Goal: Find specific page/section: Find specific page/section

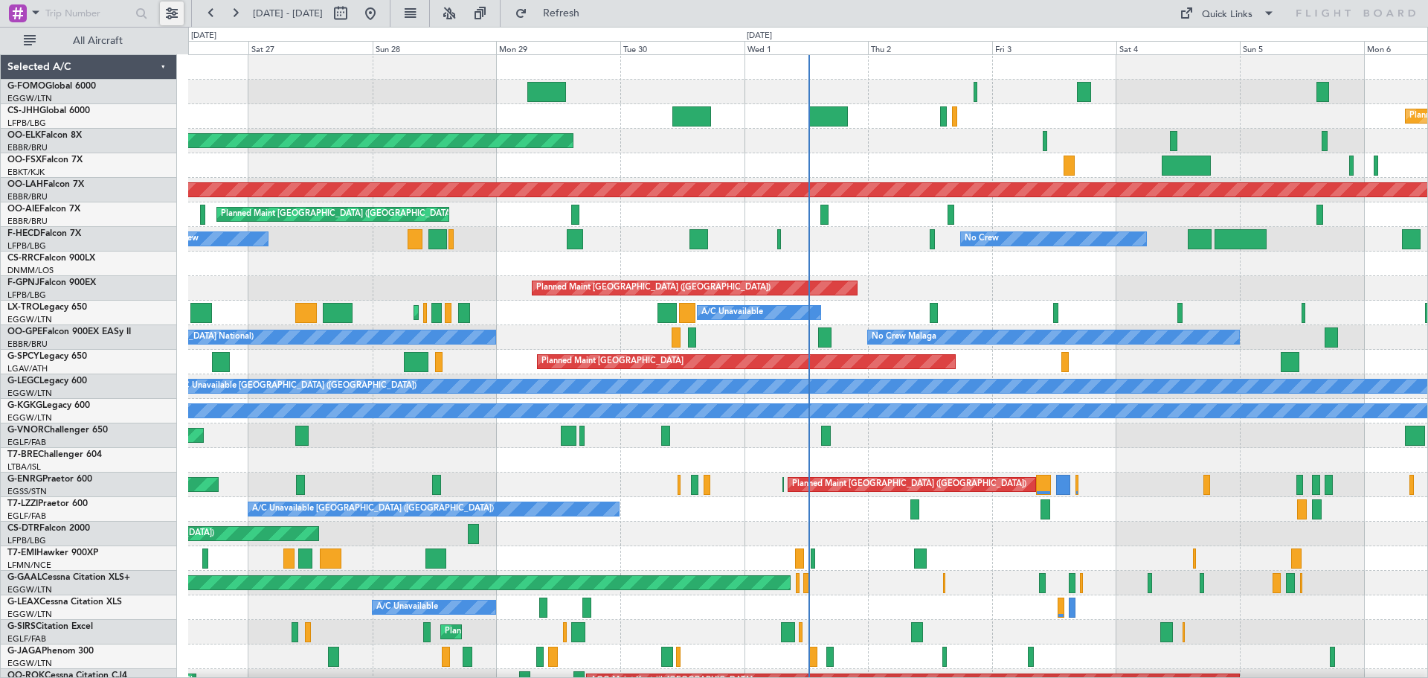
click at [168, 11] on button at bounding box center [172, 13] width 24 height 24
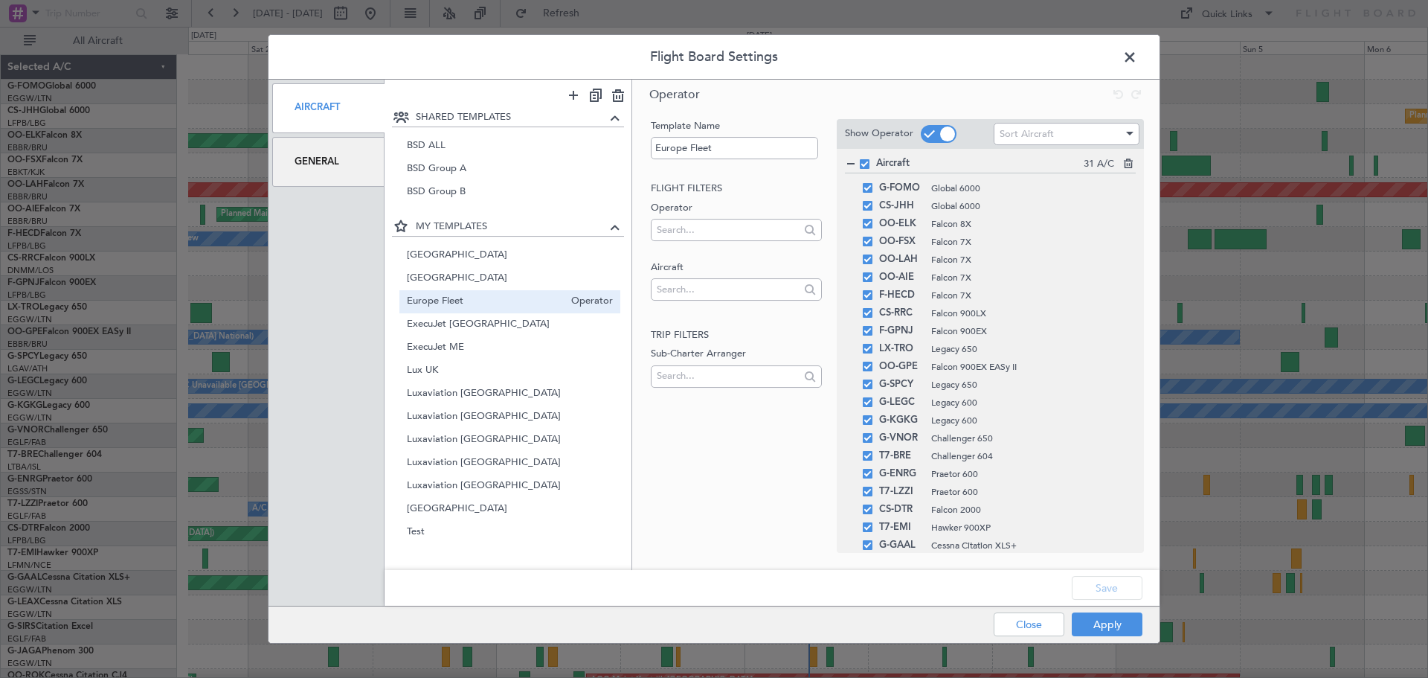
click at [493, 298] on span "Europe Fleet" at bounding box center [486, 302] width 158 height 16
click at [1107, 626] on button "Apply" at bounding box center [1107, 624] width 71 height 24
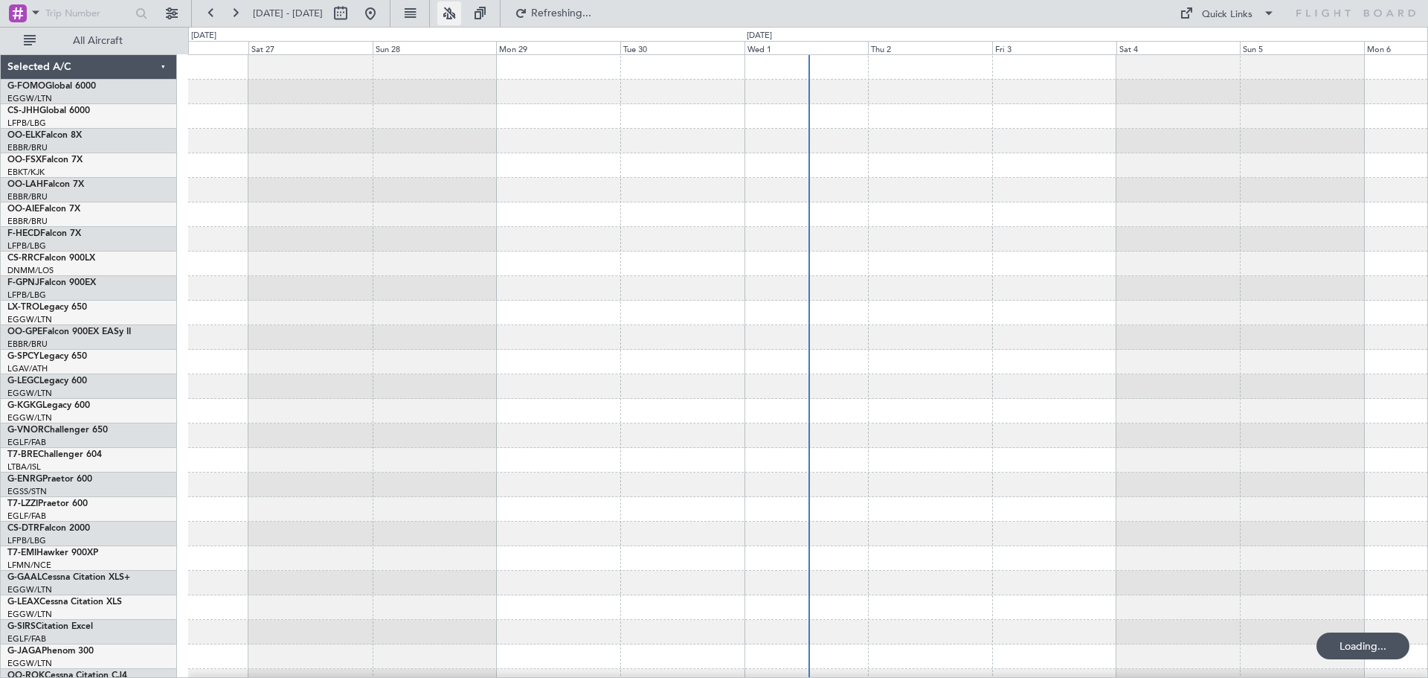
click at [461, 12] on button at bounding box center [449, 13] width 24 height 24
click at [353, 13] on button at bounding box center [341, 13] width 24 height 24
select select "9"
select select "2025"
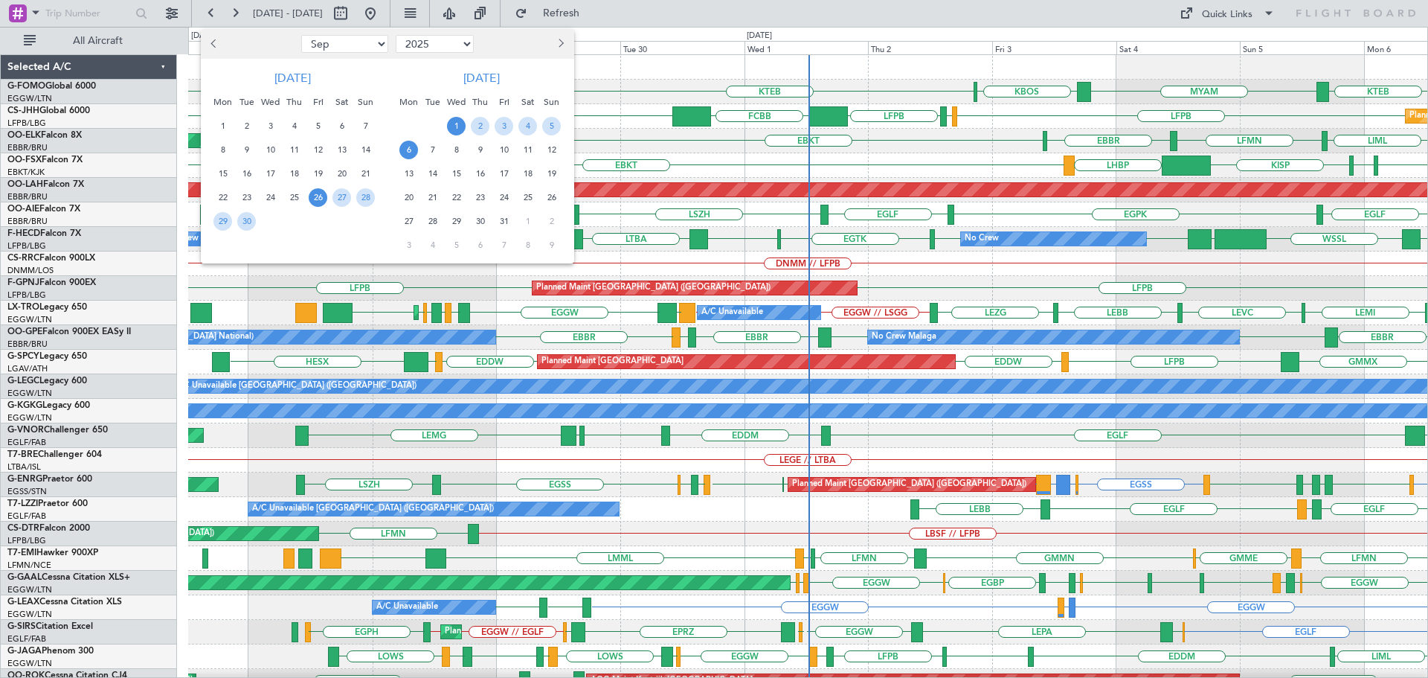
click at [455, 126] on span "1" at bounding box center [456, 126] width 19 height 19
click at [451, 149] on span "8" at bounding box center [456, 150] width 19 height 19
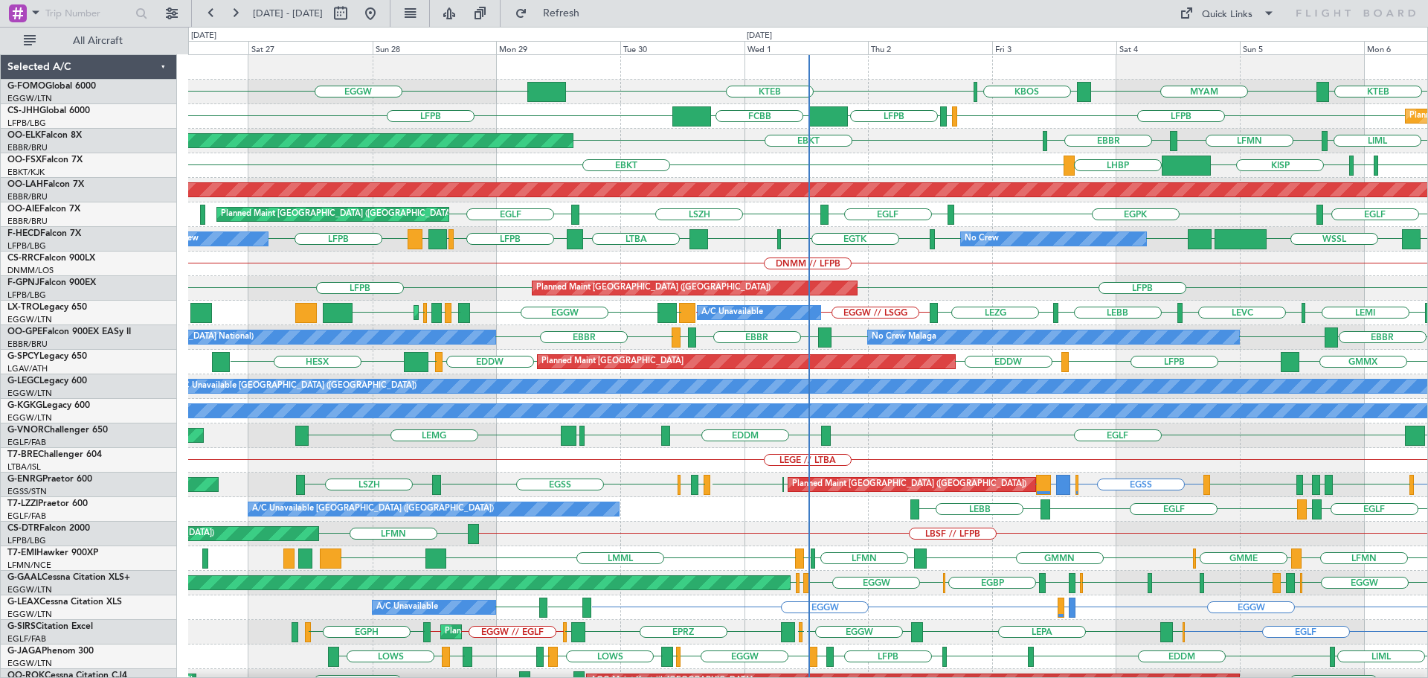
select select "10"
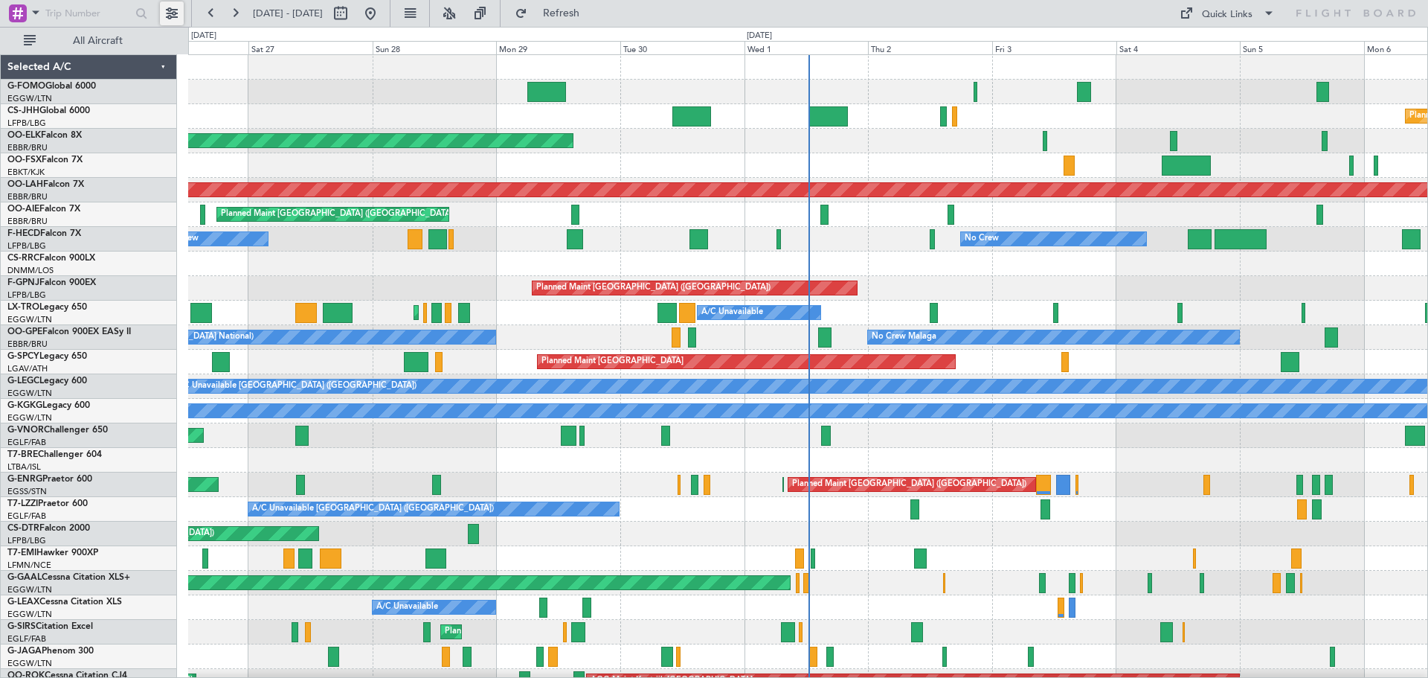
click at [163, 9] on button at bounding box center [172, 13] width 24 height 24
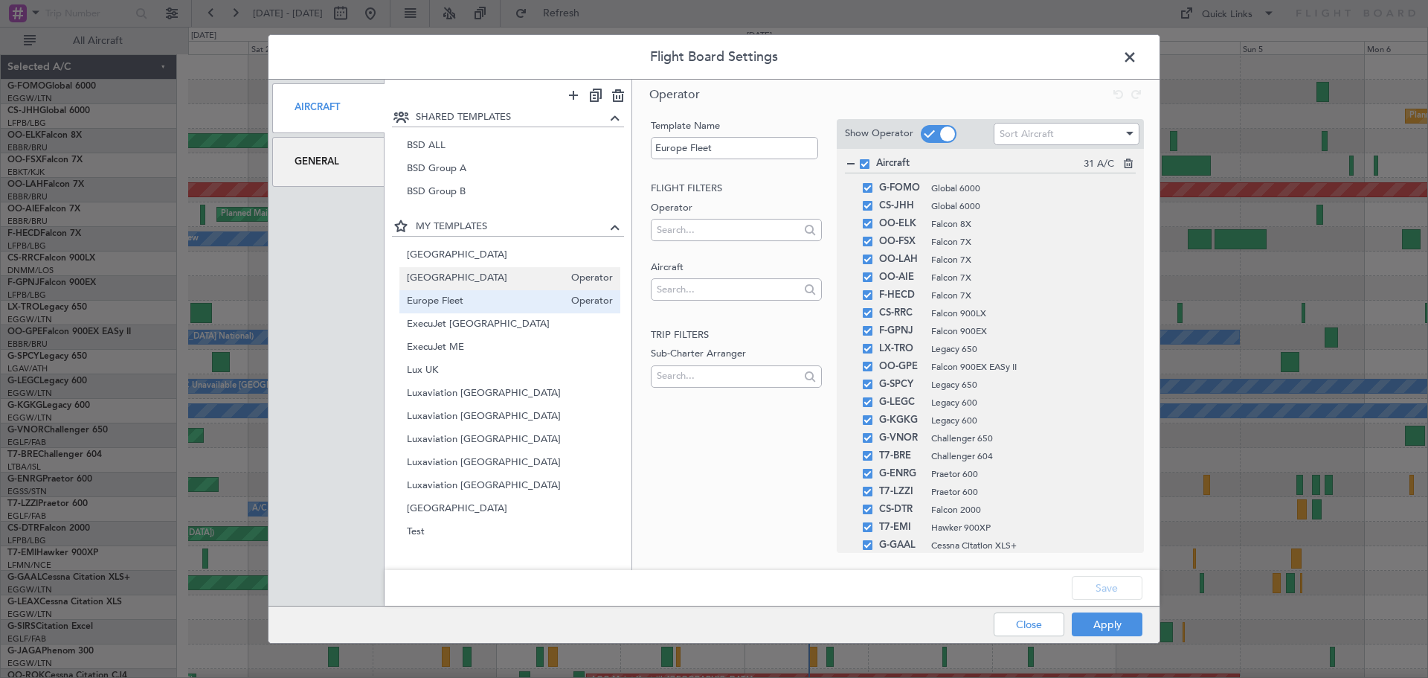
click at [458, 273] on span "[GEOGRAPHIC_DATA]" at bounding box center [486, 279] width 158 height 16
type input "[GEOGRAPHIC_DATA]"
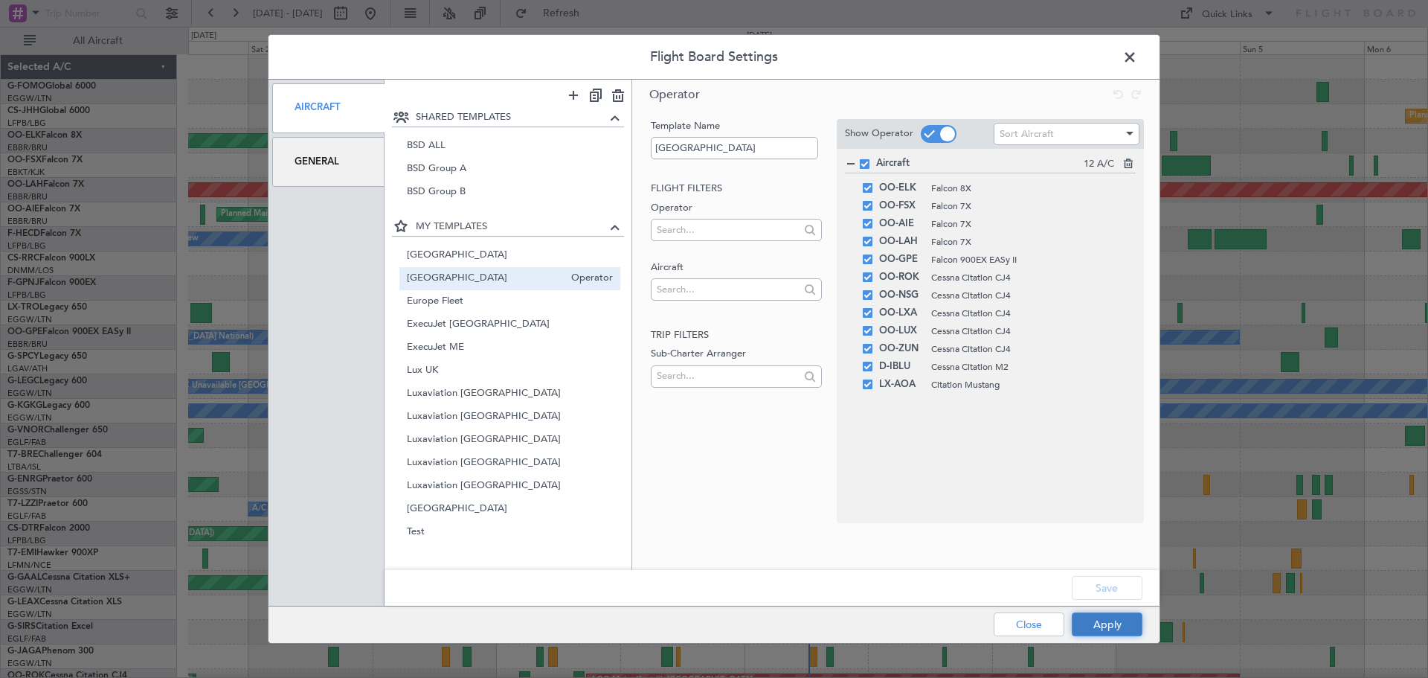
click at [1120, 620] on button "Apply" at bounding box center [1107, 624] width 71 height 24
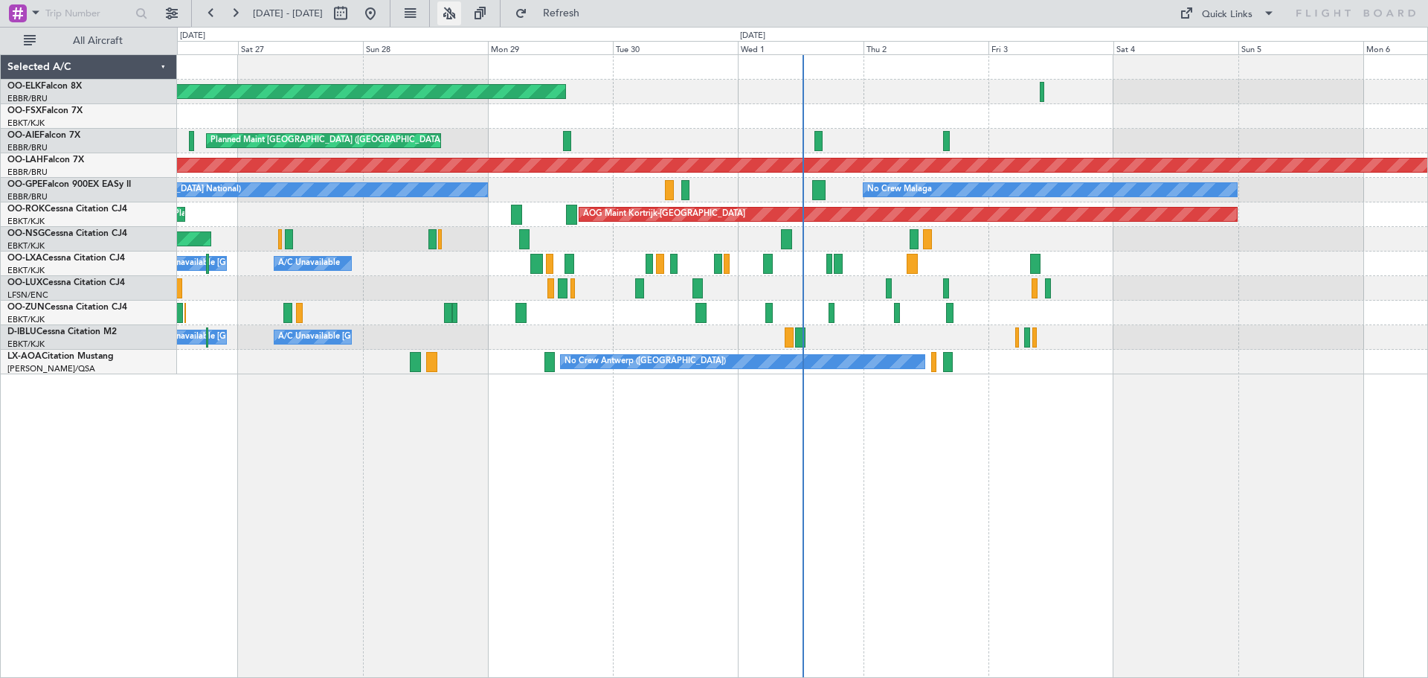
click at [461, 9] on button at bounding box center [449, 13] width 24 height 24
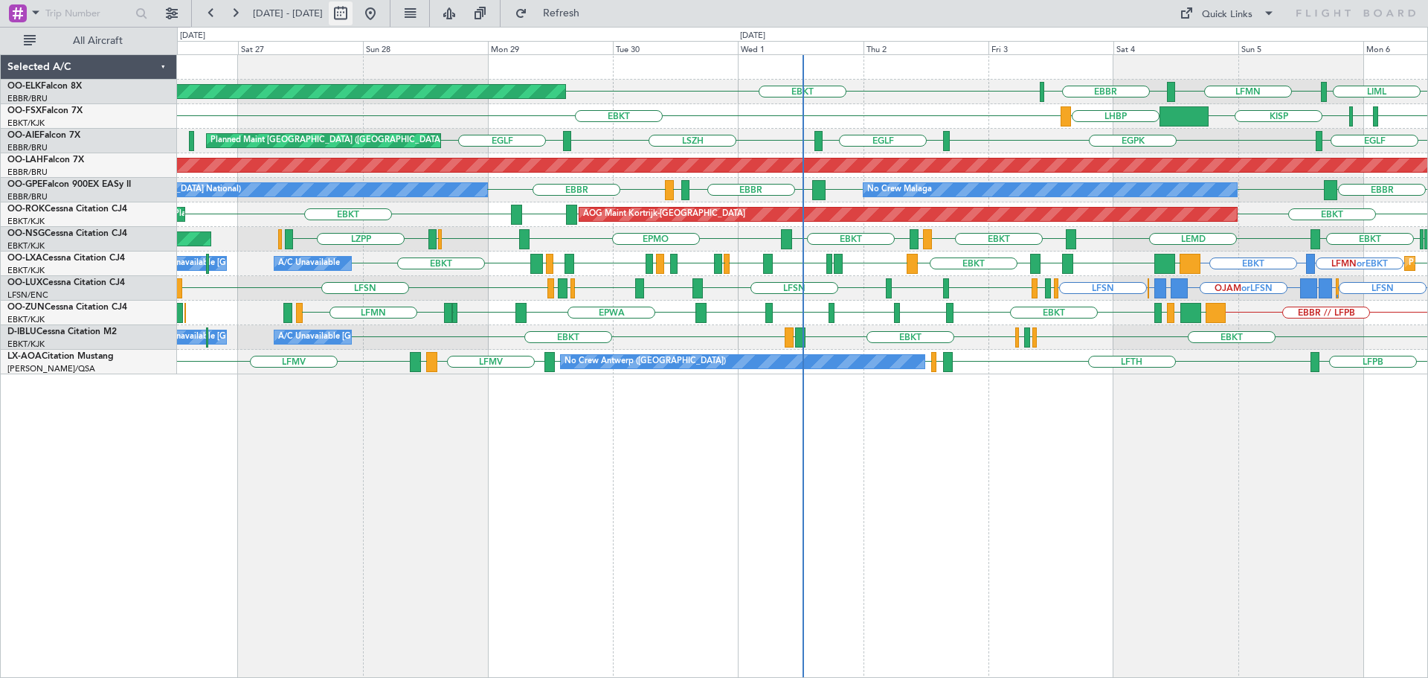
click at [353, 11] on button at bounding box center [341, 13] width 24 height 24
select select "9"
select select "2025"
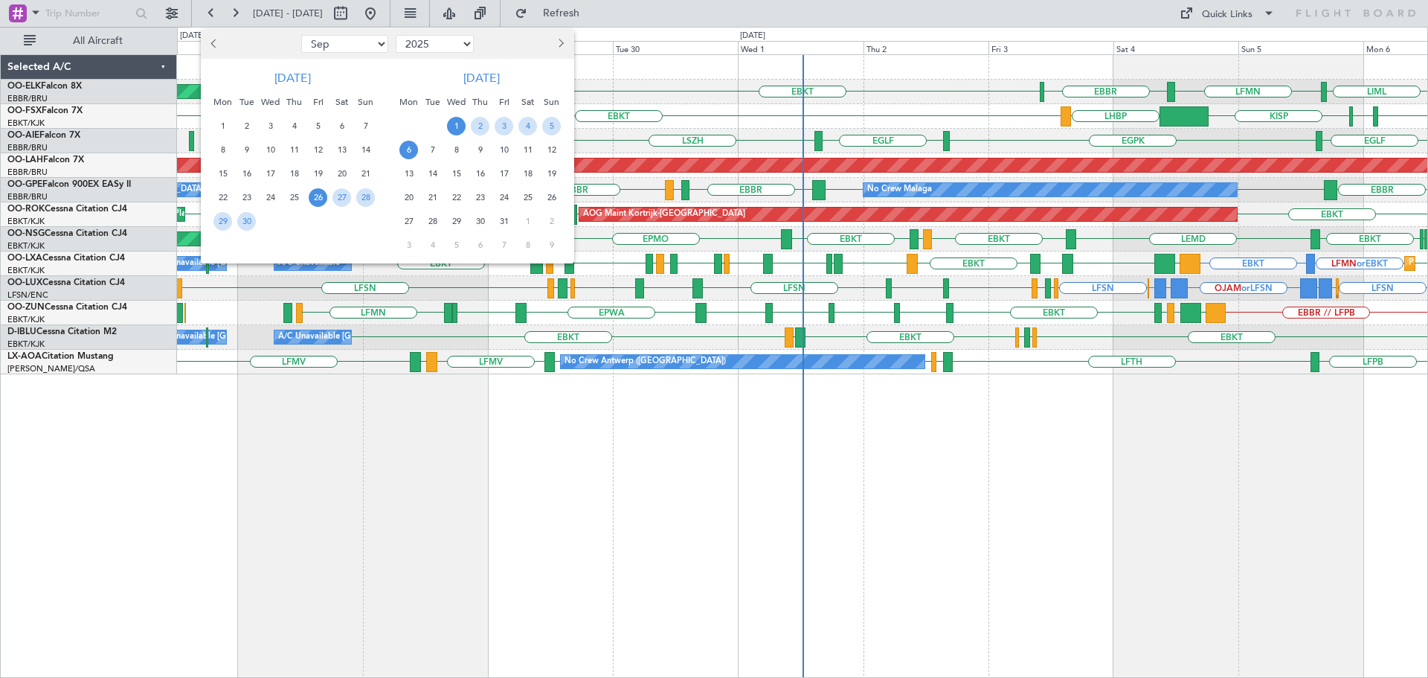
click at [460, 123] on span "1" at bounding box center [456, 126] width 19 height 19
click at [460, 150] on span "8" at bounding box center [456, 150] width 19 height 19
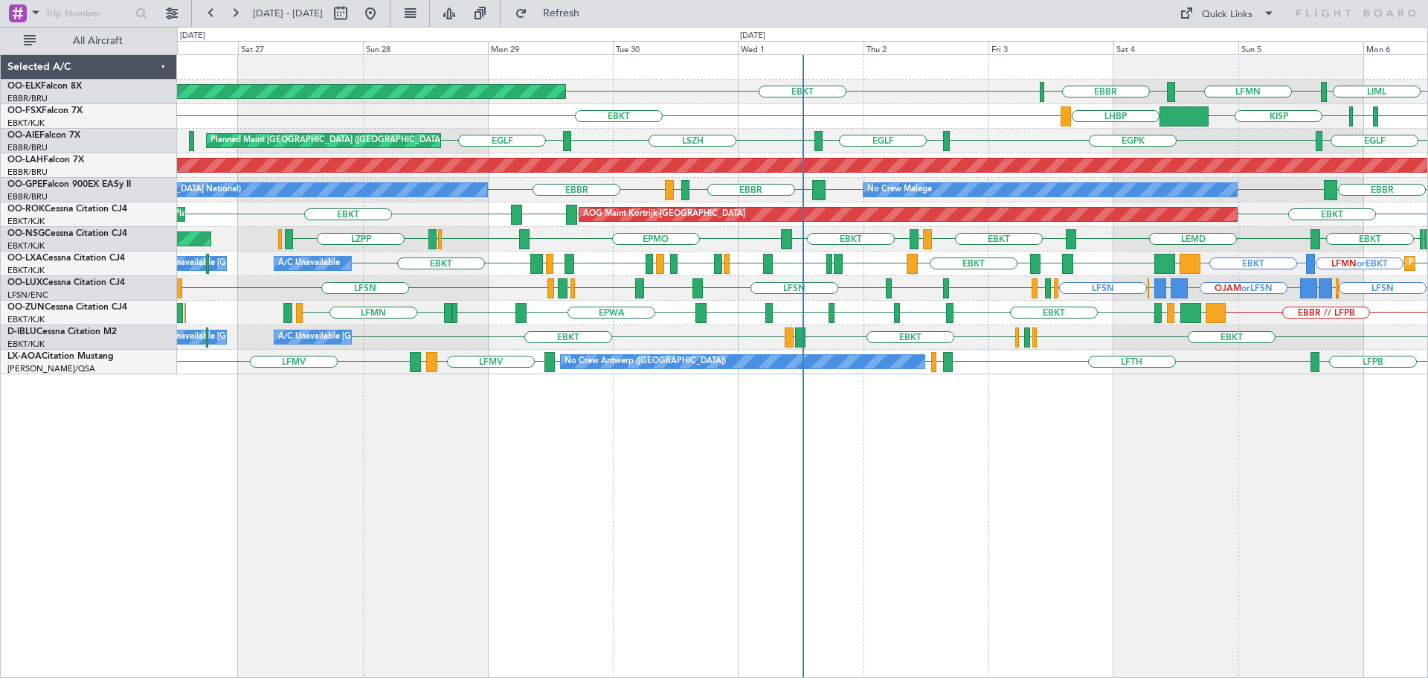
select select "10"
